Goal: Information Seeking & Learning: Stay updated

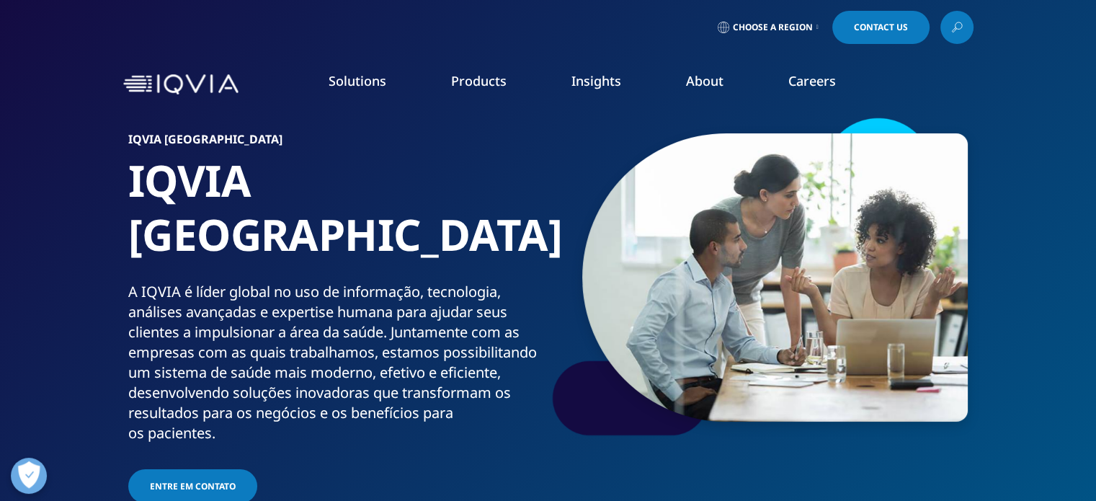
click at [818, 28] on icon at bounding box center [817, 27] width 2 height 6
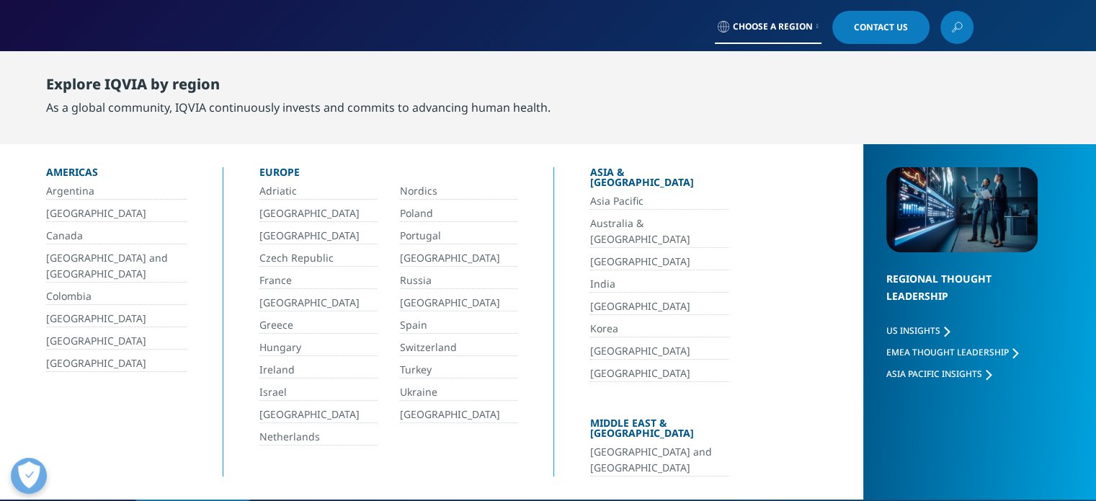
click at [58, 213] on link "[GEOGRAPHIC_DATA]" at bounding box center [116, 213] width 140 height 17
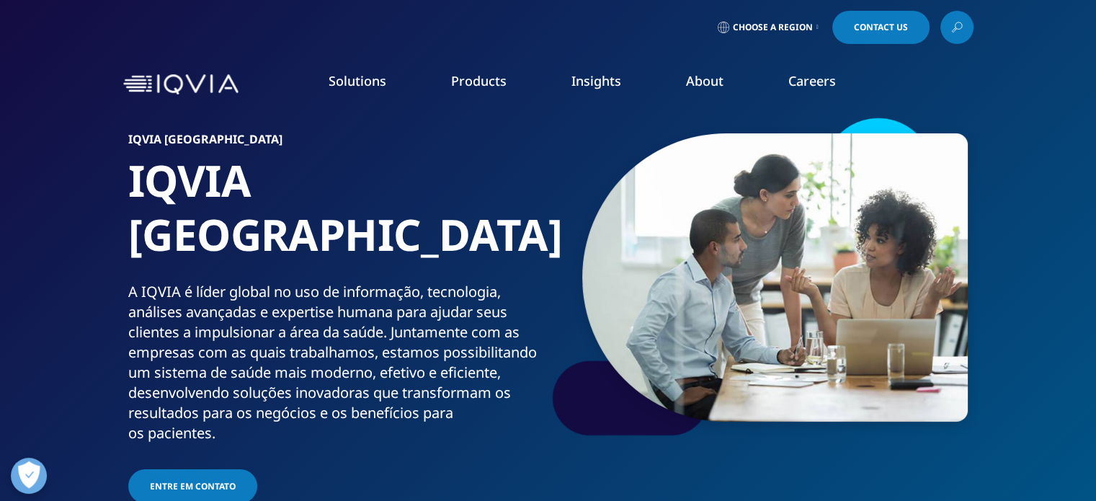
click at [177, 282] on div "A IQVIA é líder global no uso de informação, tecnologia, análises avançadas e e…" at bounding box center [335, 362] width 414 height 161
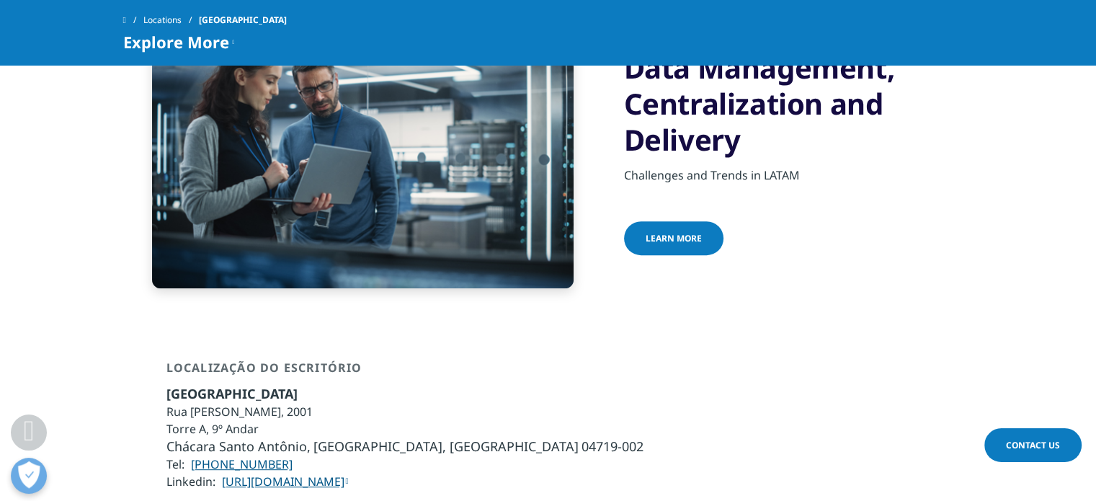
scroll to position [572, 0]
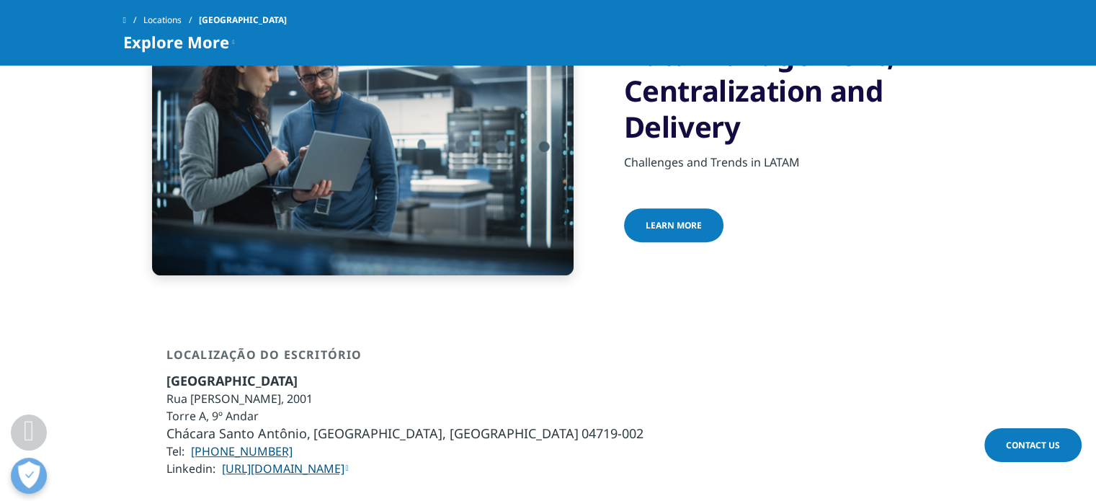
click at [702, 208] on link "learn more" at bounding box center [673, 225] width 99 height 34
click at [727, 223] on span at bounding box center [730, 223] width 7 height 1
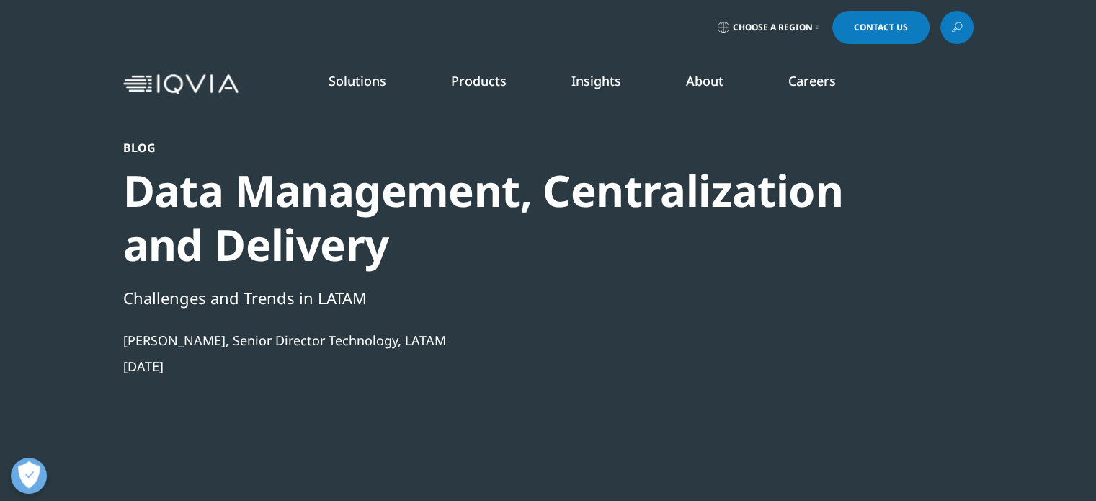
drag, startPoint x: 0, startPoint y: 0, endPoint x: 125, endPoint y: 76, distance: 146.4
click at [125, 76] on div "Solutions quick find a capability Clear Search Loading SOLUTIONS Research & Dev…" at bounding box center [548, 84] width 850 height 68
drag, startPoint x: 125, startPoint y: 73, endPoint x: 227, endPoint y: 88, distance: 103.4
click at [227, 88] on div "Solutions quick find a capability Clear Search Loading SOLUTIONS Research & Dev…" at bounding box center [548, 84] width 850 height 68
click at [590, 198] on link "News" at bounding box center [693, 194] width 269 height 16
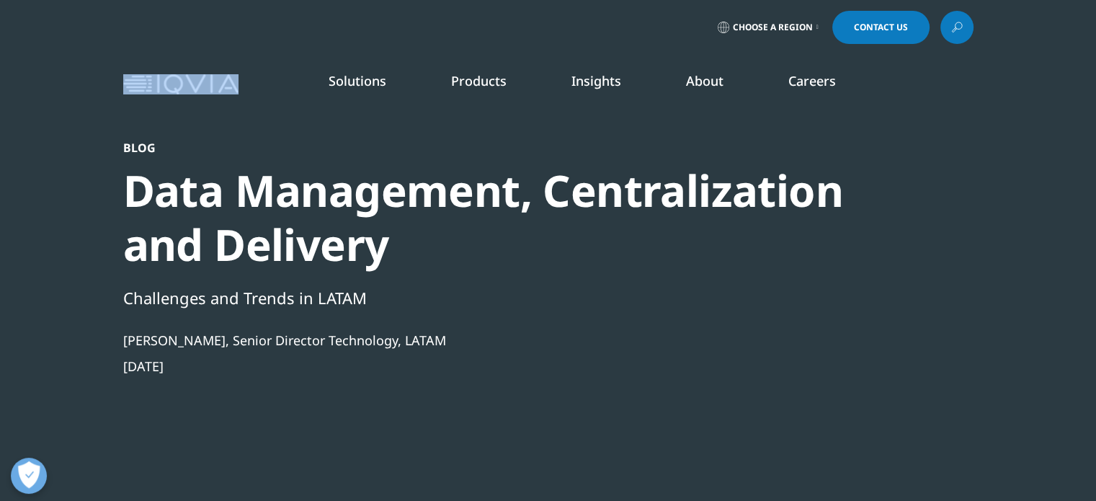
click at [571, 195] on link "News" at bounding box center [693, 194] width 269 height 16
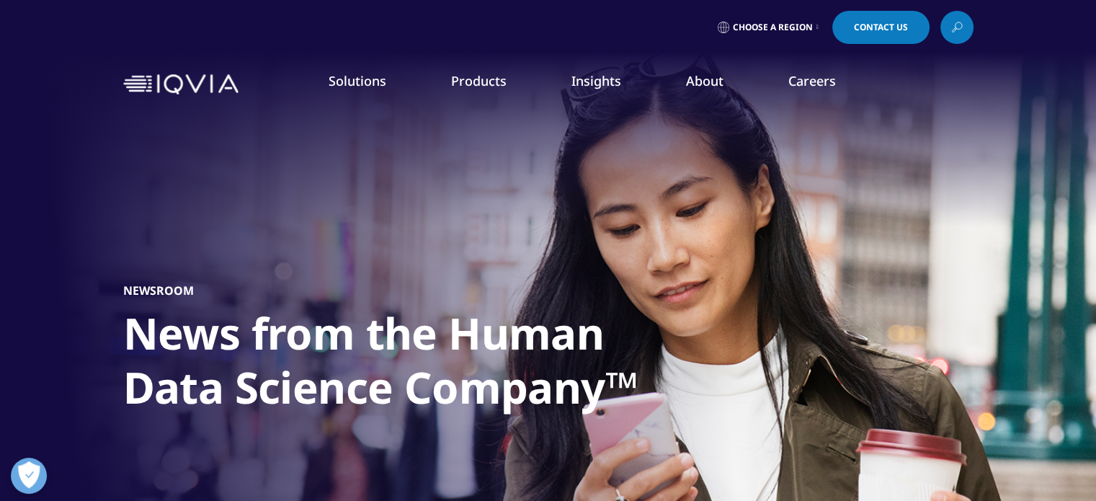
drag, startPoint x: 1094, startPoint y: 100, endPoint x: 1094, endPoint y: 195, distance: 95.1
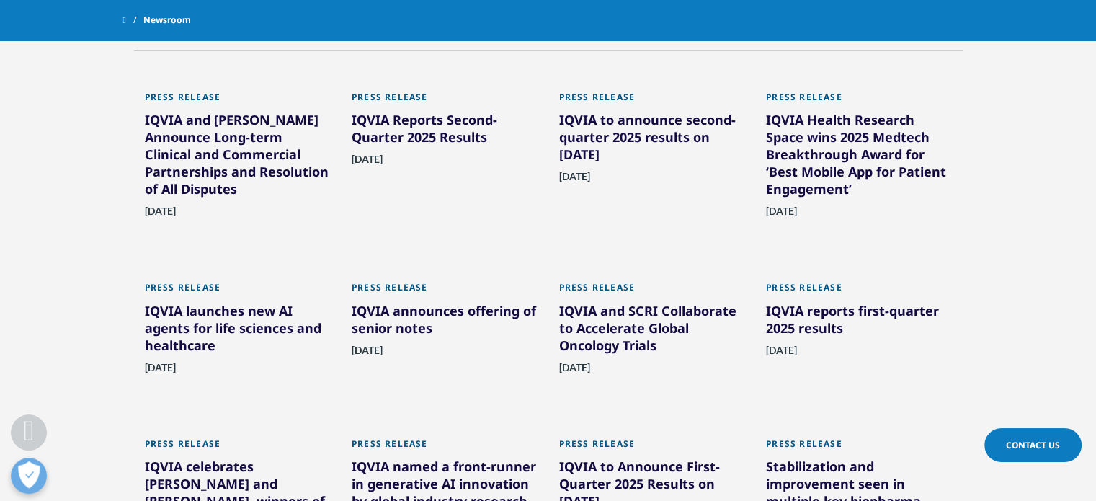
scroll to position [828, 0]
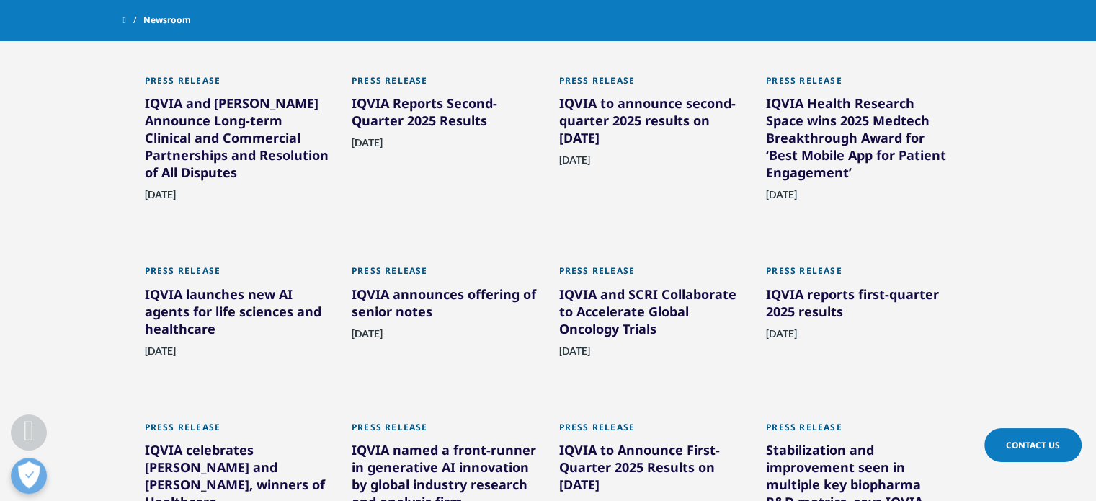
drag, startPoint x: 1095, startPoint y: 163, endPoint x: 705, endPoint y: 331, distance: 425.1
click at [1050, 468] on html "Clear Search Loading Choose a Region Contact Us" at bounding box center [548, 131] width 1096 height 1919
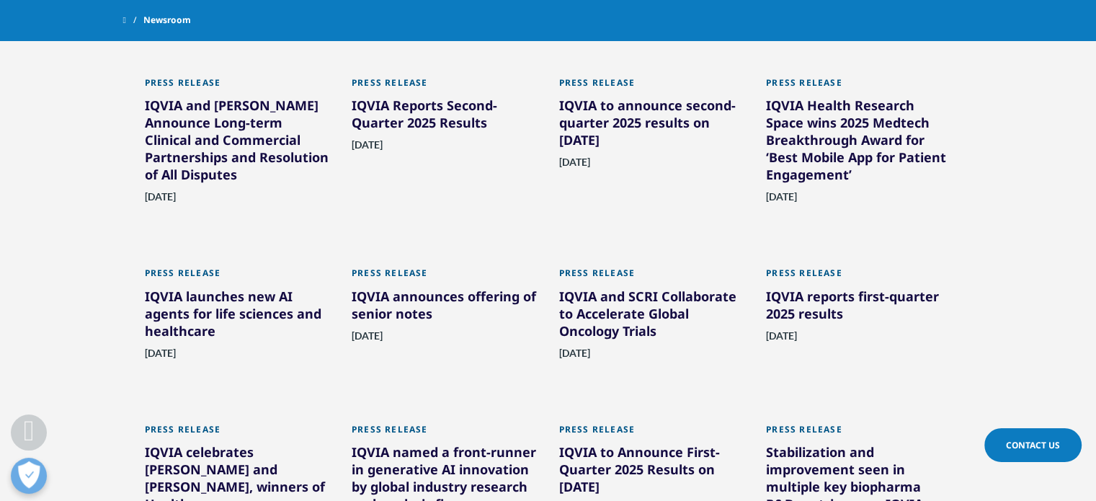
click at [202, 79] on div "Press Release" at bounding box center [238, 86] width 186 height 19
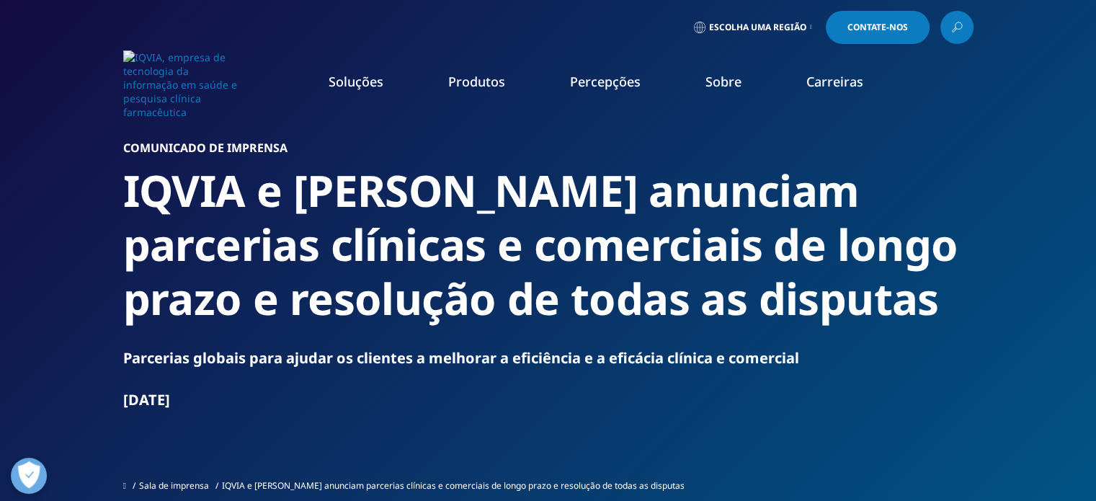
click at [950, 197] on h2 "IQVIA e [PERSON_NAME] anunciam parcerias clínicas e comerciais de longo prazo e…" at bounding box center [548, 245] width 850 height 162
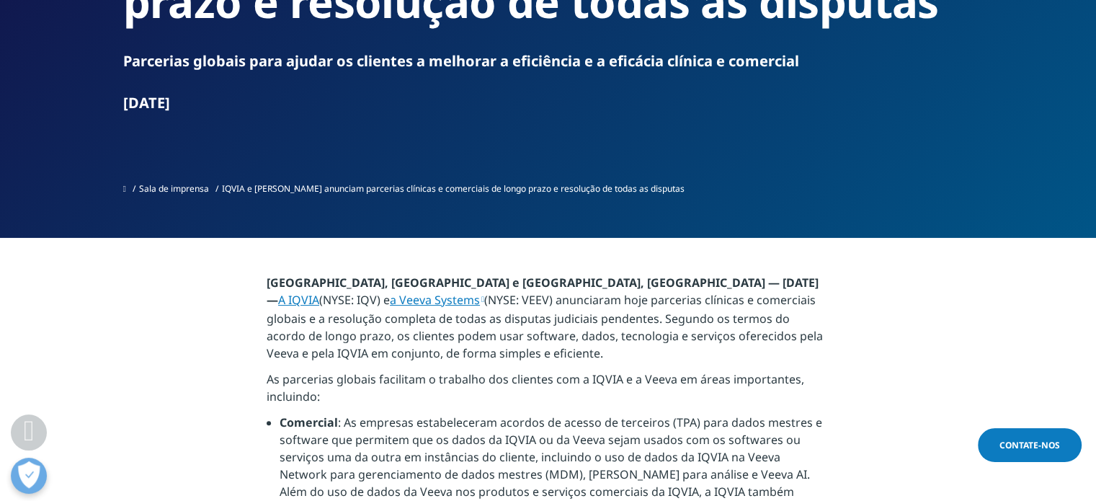
scroll to position [300, 0]
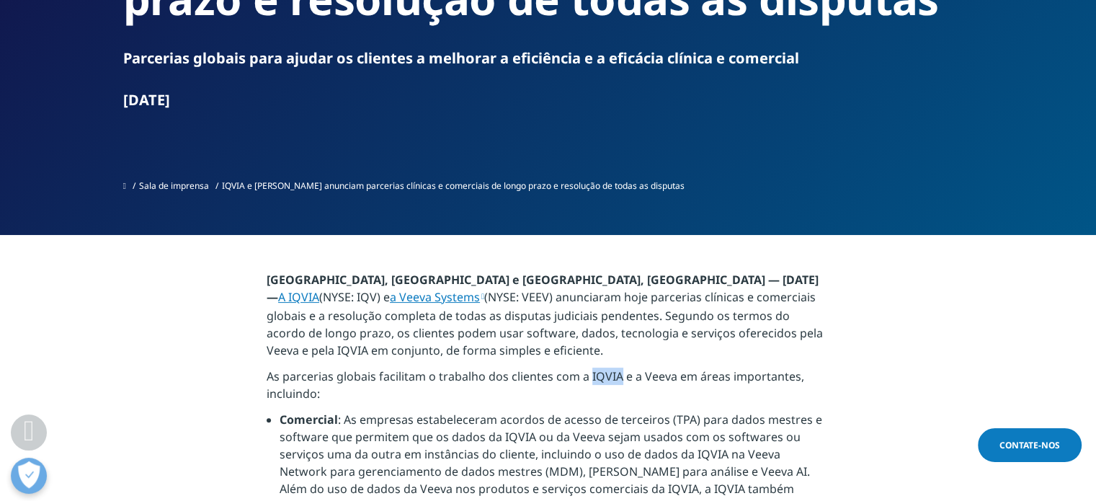
drag, startPoint x: 589, startPoint y: 376, endPoint x: 618, endPoint y: 370, distance: 30.2
click at [618, 370] on font "As parcerias globais facilitam o trabalho dos clientes com a IQVIA e a Veeva em…" at bounding box center [535, 384] width 537 height 33
copy font "IQVIA"
